Goal: Find specific page/section: Find specific page/section

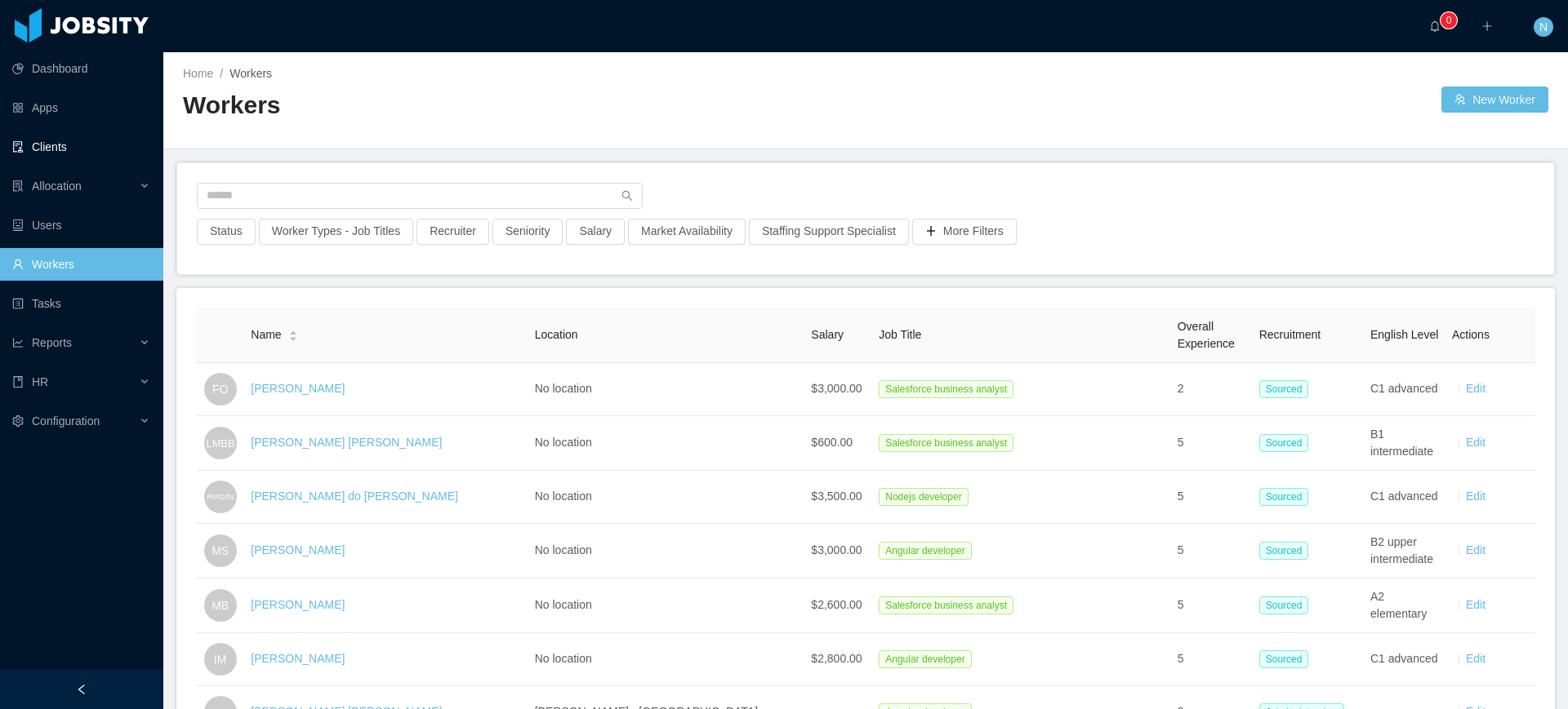
click at [91, 151] on link "Clients" at bounding box center [81, 147] width 138 height 33
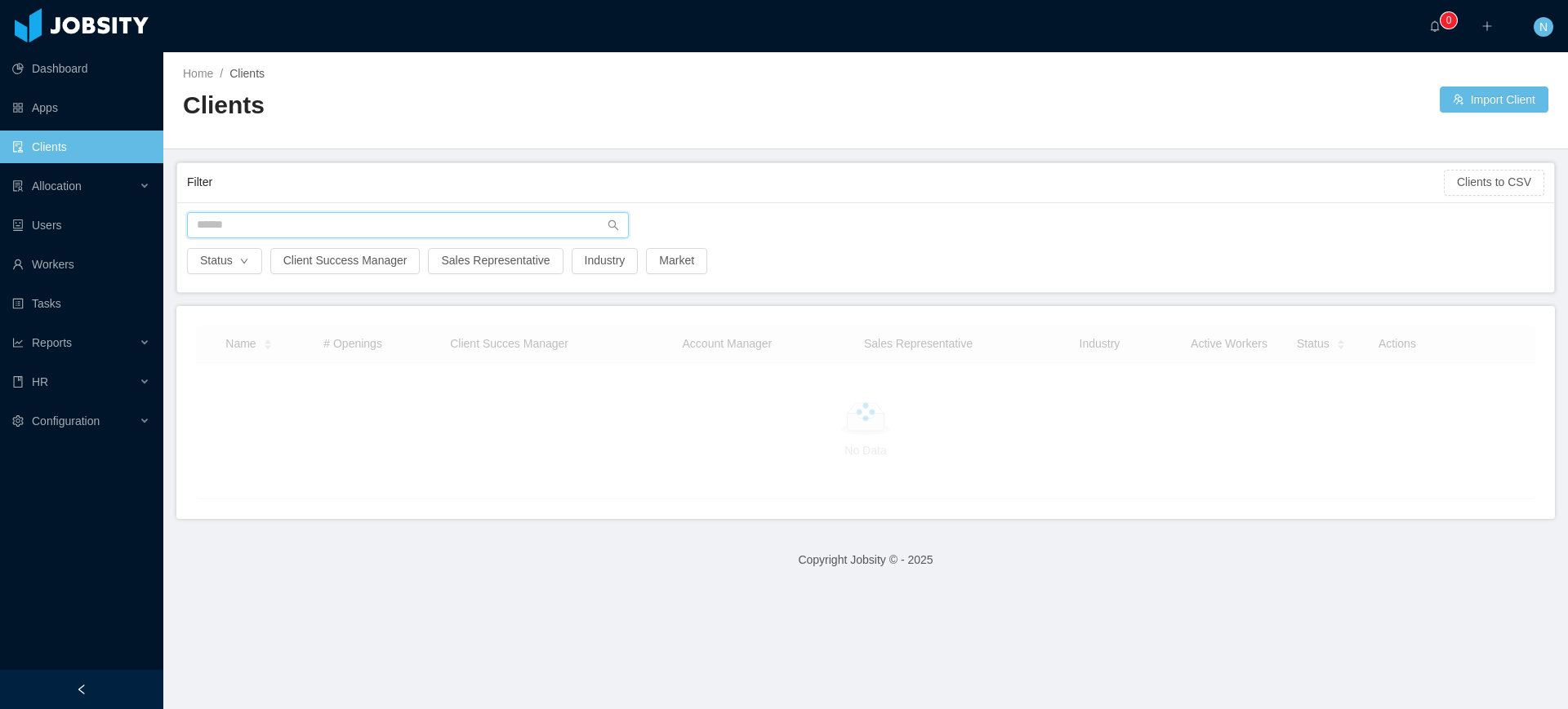
click at [273, 224] on input "text" at bounding box center [408, 226] width 442 height 26
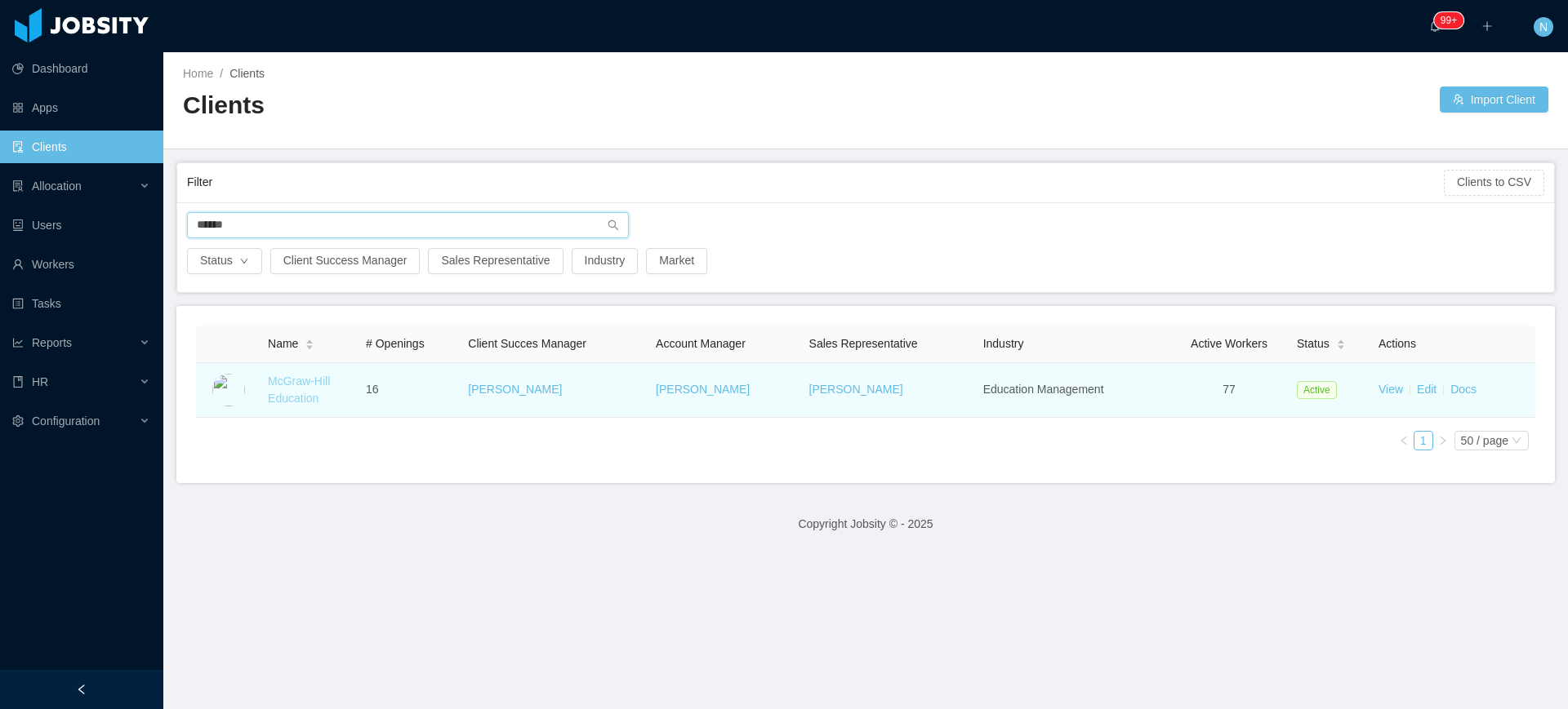
type input "******"
click at [296, 397] on link "McGraw-Hill Education" at bounding box center [299, 389] width 62 height 30
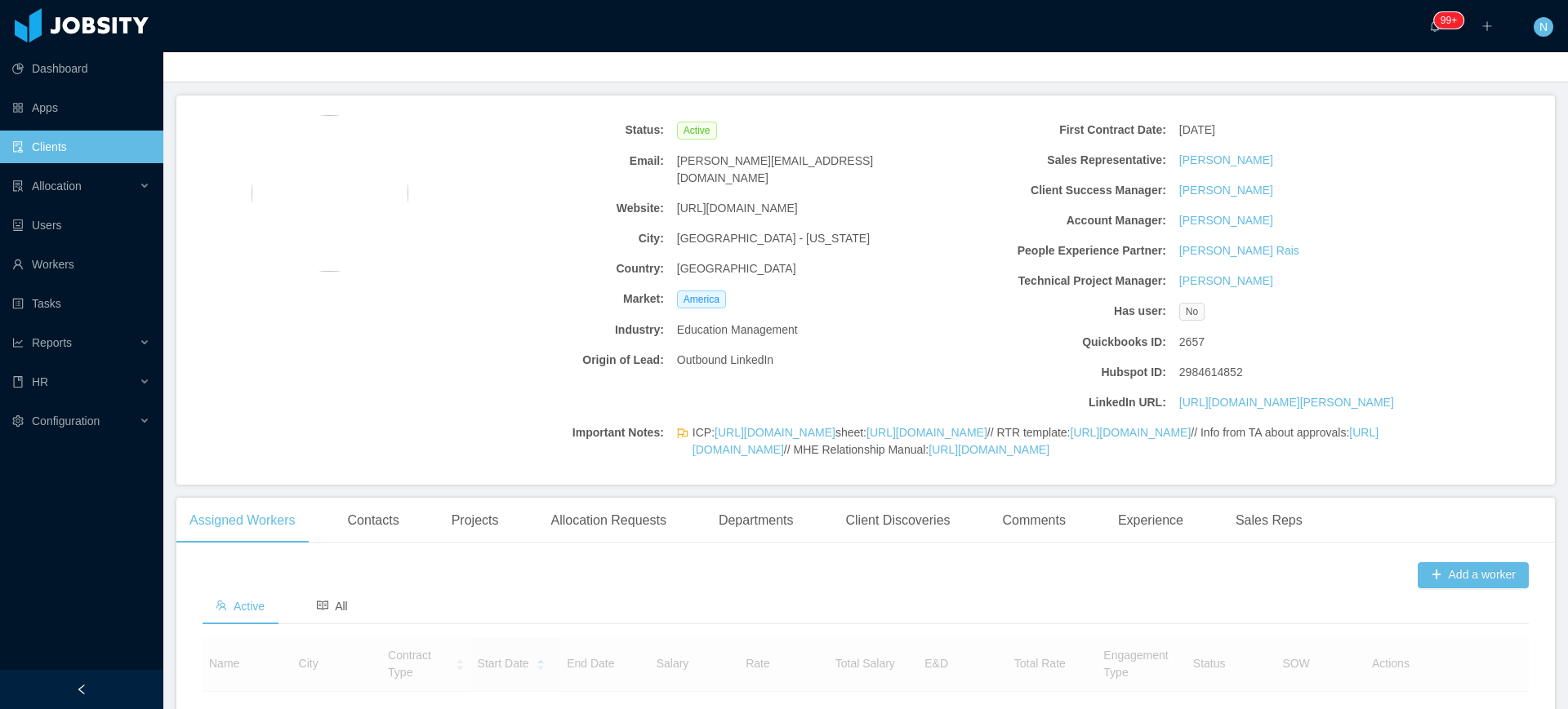
scroll to position [102, 0]
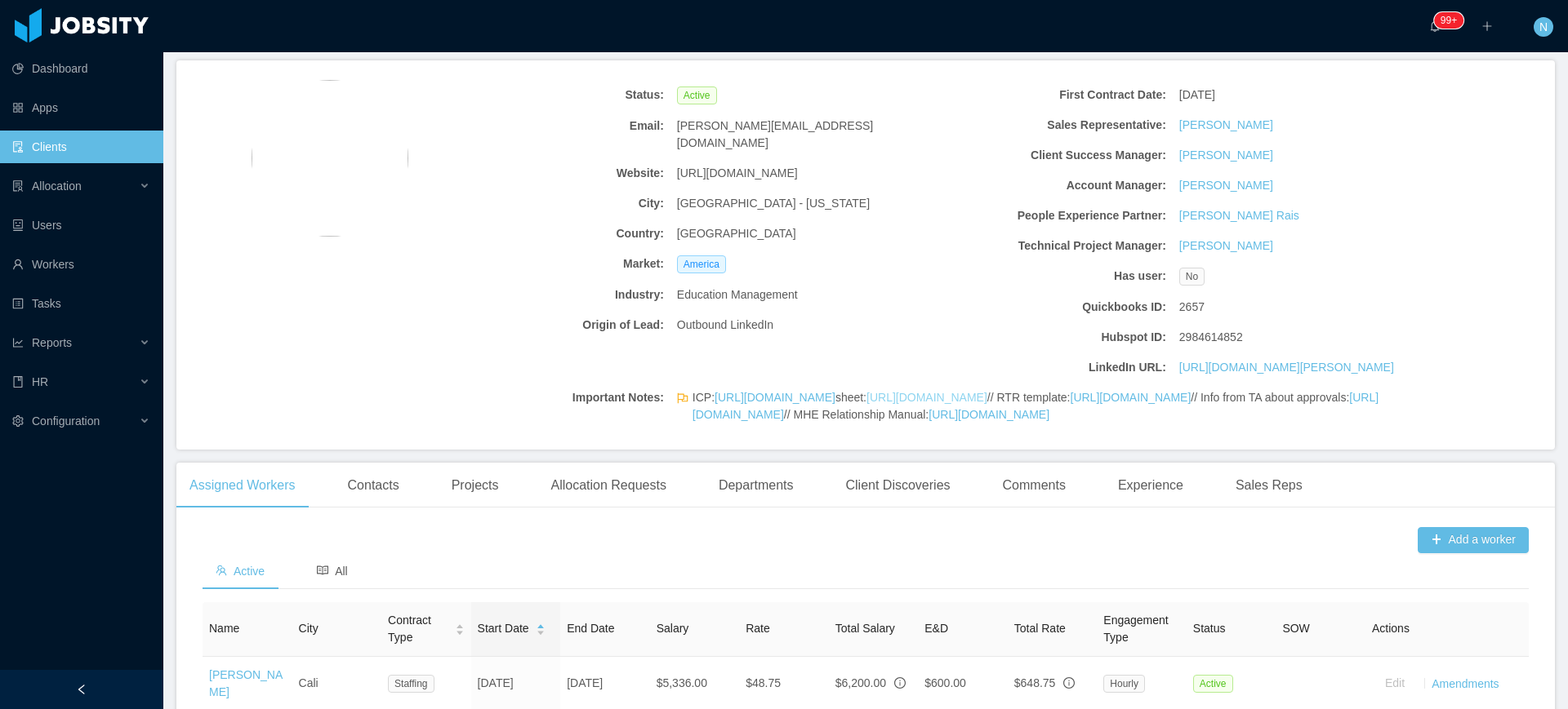
click at [867, 404] on link "[URL][DOMAIN_NAME]" at bounding box center [926, 397] width 120 height 13
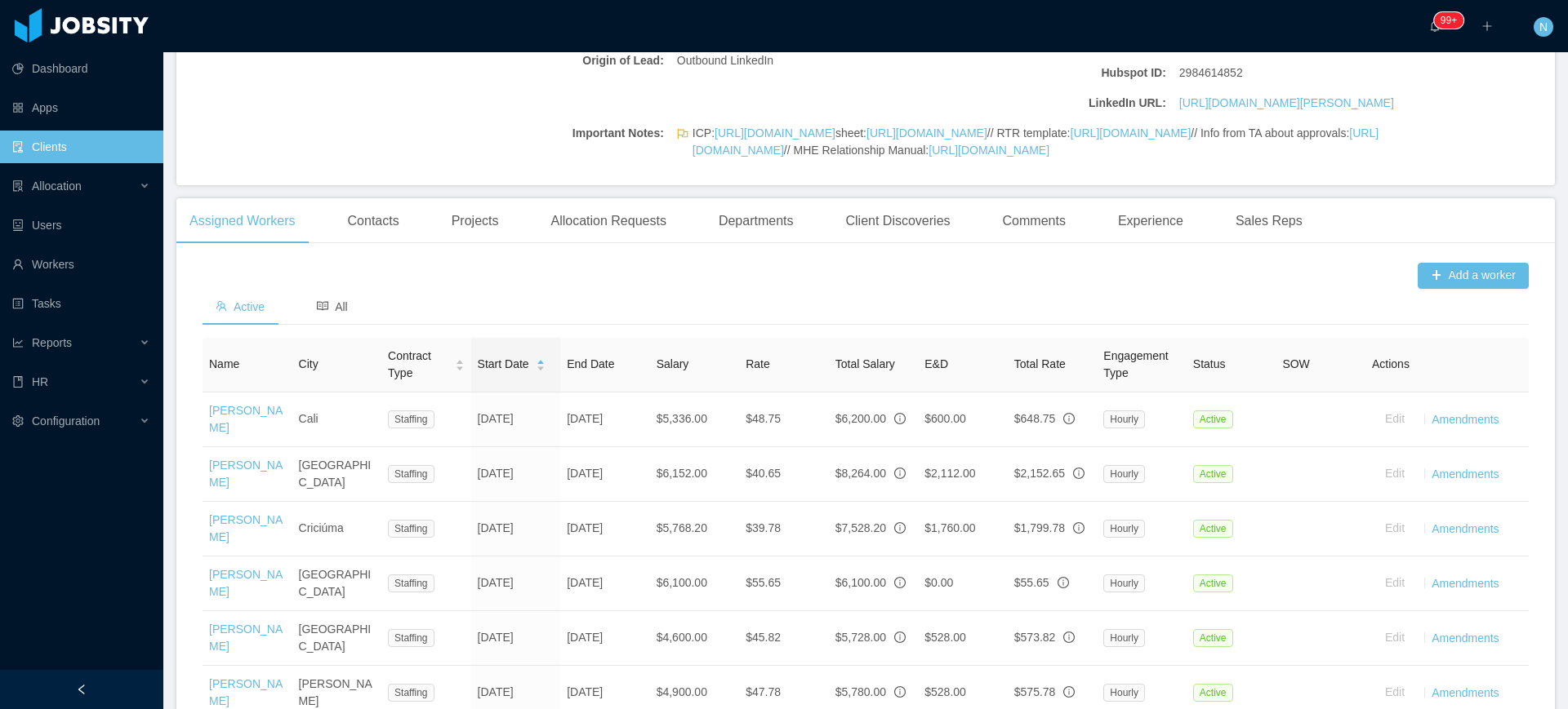
scroll to position [0, 0]
